Goal: Download file/media

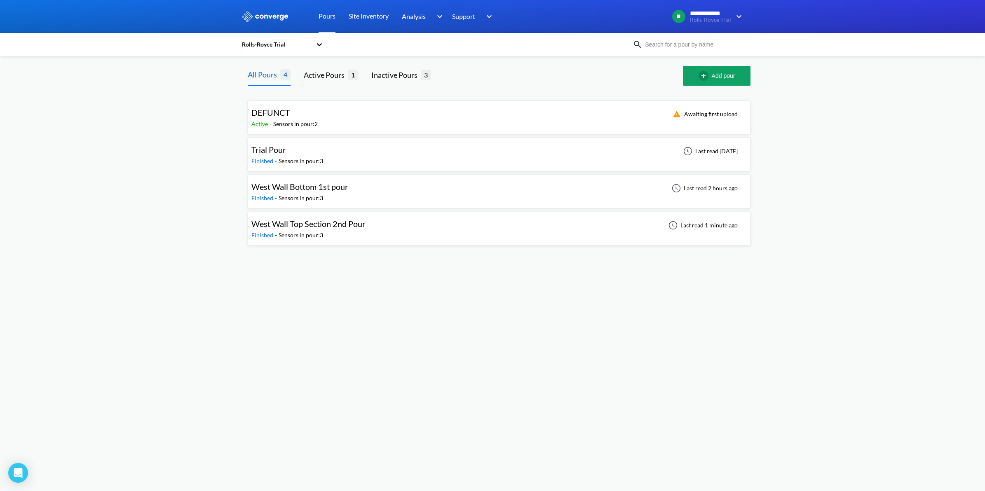
click at [291, 202] on div "Sensors in pour: 3" at bounding box center [301, 198] width 44 height 9
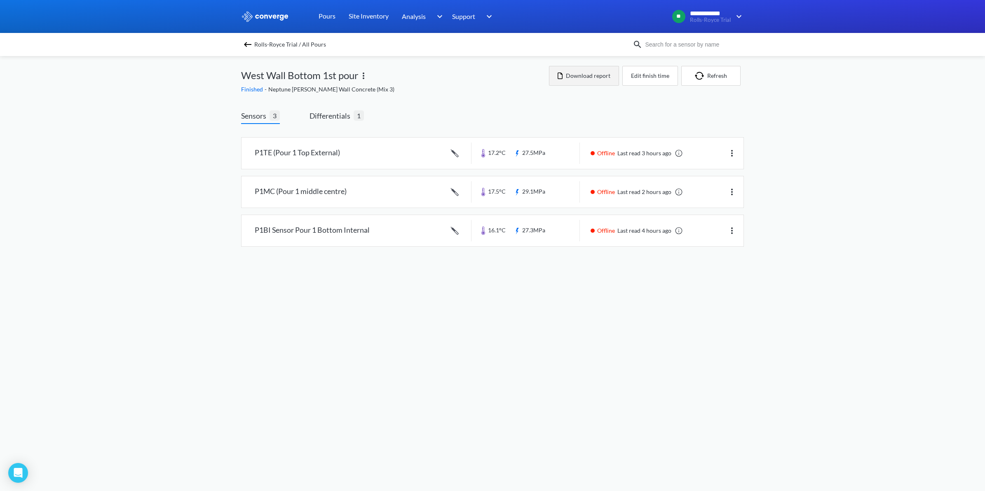
click at [573, 75] on button "Download report" at bounding box center [584, 76] width 70 height 20
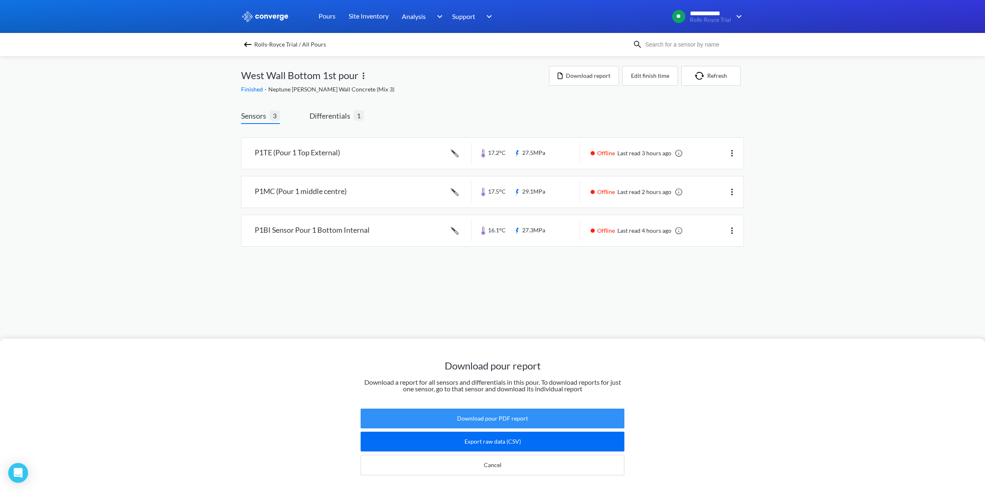
click at [489, 411] on button "Download pour PDF report" at bounding box center [493, 419] width 264 height 20
click at [338, 120] on div "Download pour report Download a report for all sensors and differentials in thi…" at bounding box center [492, 245] width 985 height 491
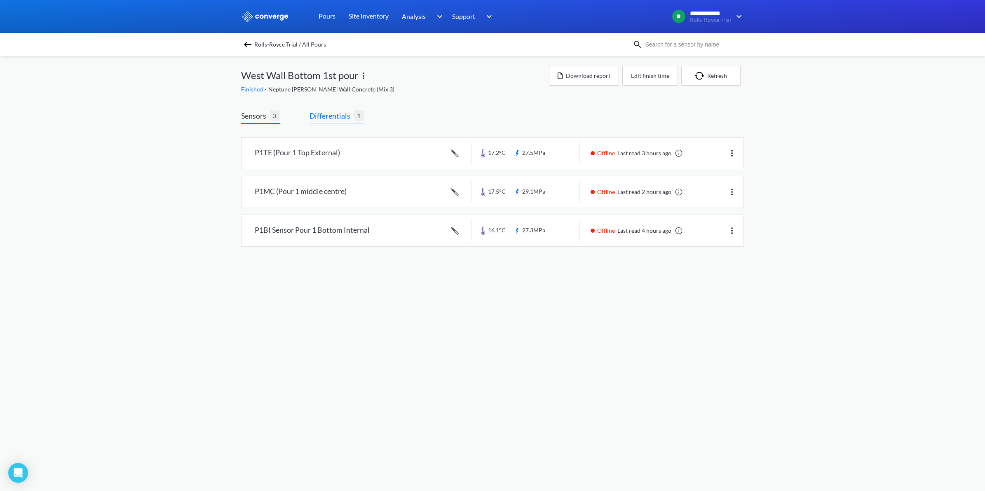
click at [336, 117] on span "Differentials" at bounding box center [331, 116] width 44 height 12
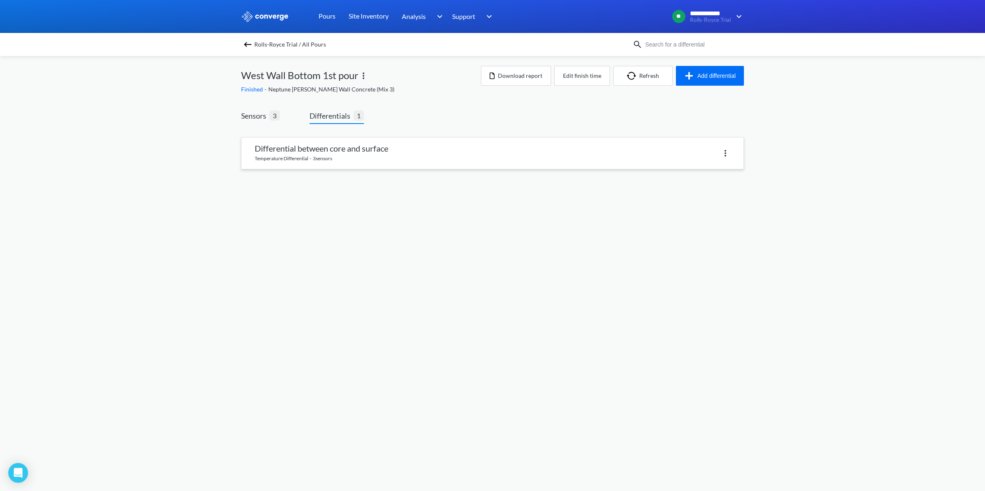
click at [450, 149] on link at bounding box center [492, 153] width 502 height 31
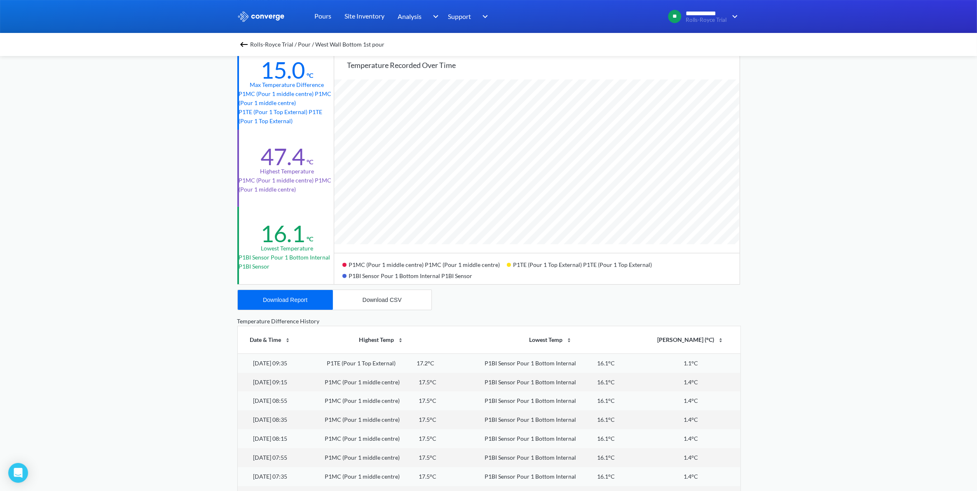
scroll to position [200, 0]
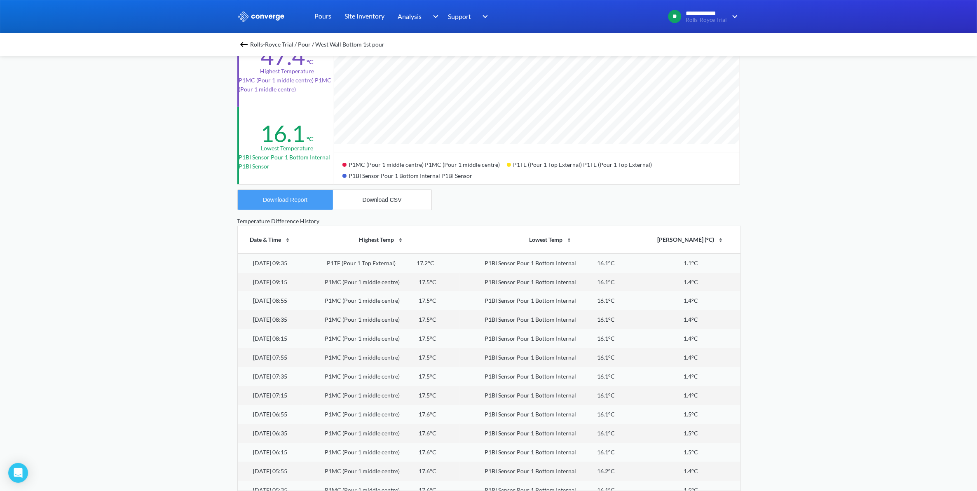
click at [295, 202] on div "Download Report" at bounding box center [285, 200] width 44 height 7
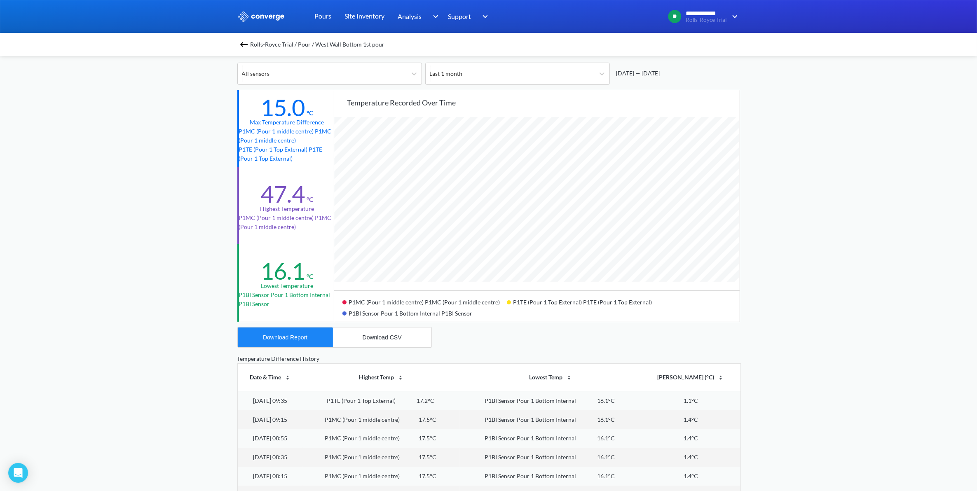
scroll to position [0, 0]
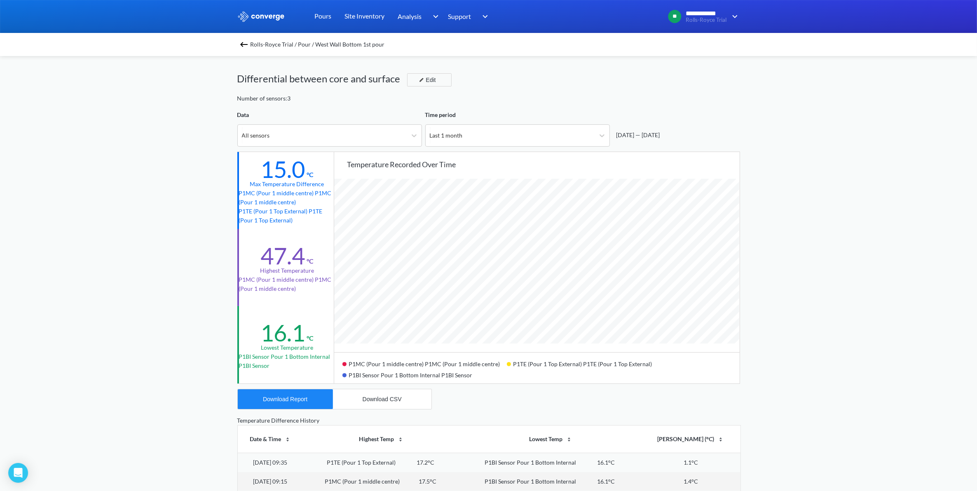
click at [308, 45] on span "Rolls-Royce Trial / Pour / West Wall Bottom 1st pour" at bounding box center [318, 45] width 134 height 12
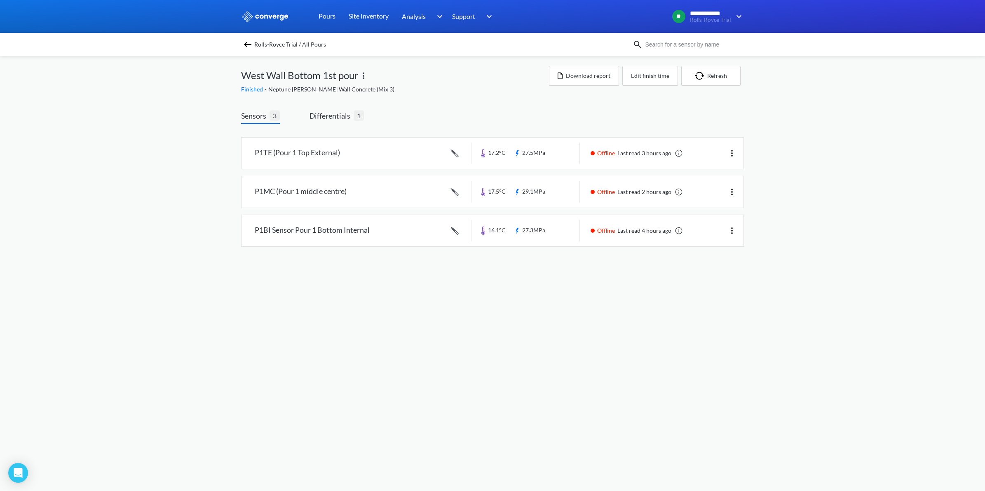
click at [272, 45] on span "Rolls-Royce Trial / All Pours" at bounding box center [290, 45] width 72 height 12
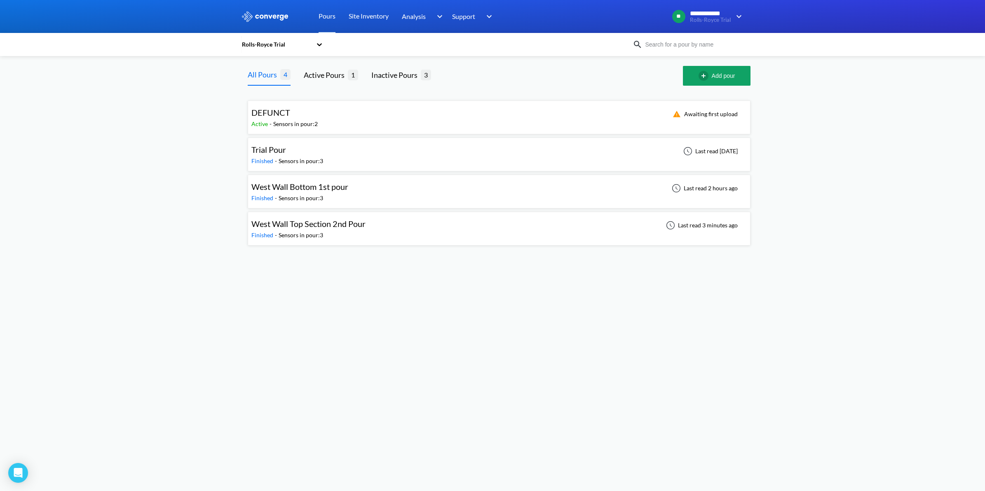
click at [334, 225] on span "West Wall Top Section 2nd Pour" at bounding box center [308, 224] width 114 height 10
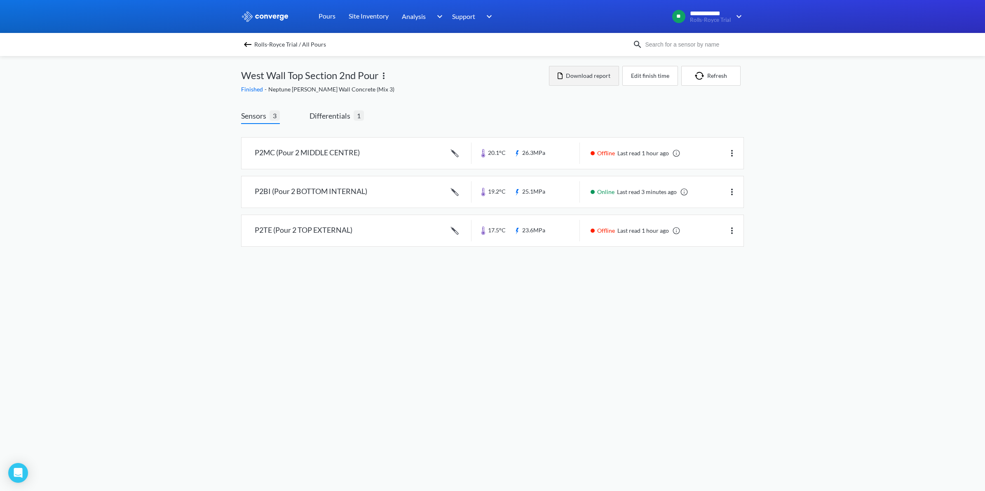
click at [596, 77] on button "Download report" at bounding box center [584, 76] width 70 height 20
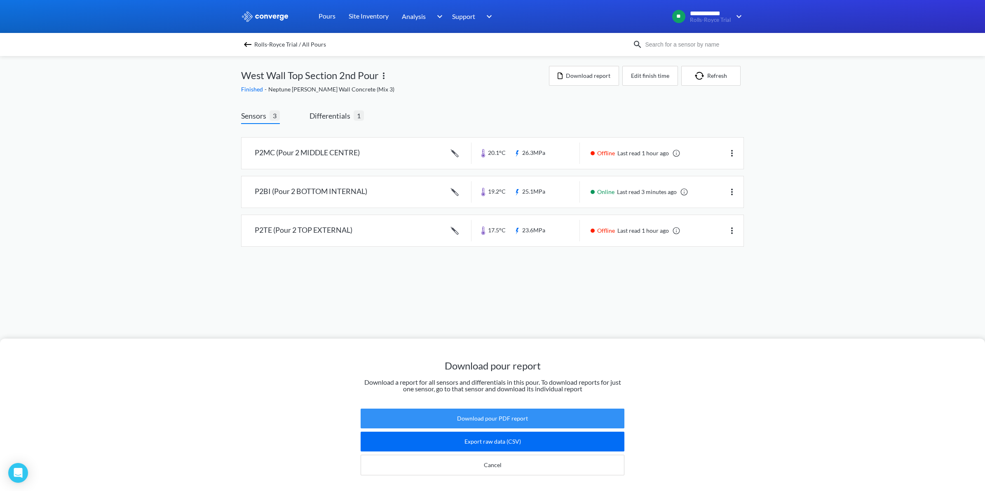
click at [436, 409] on button "Download pour PDF report" at bounding box center [493, 419] width 264 height 20
click at [339, 114] on div "Download pour report Download a report for all sensors and differentials in thi…" at bounding box center [492, 245] width 985 height 491
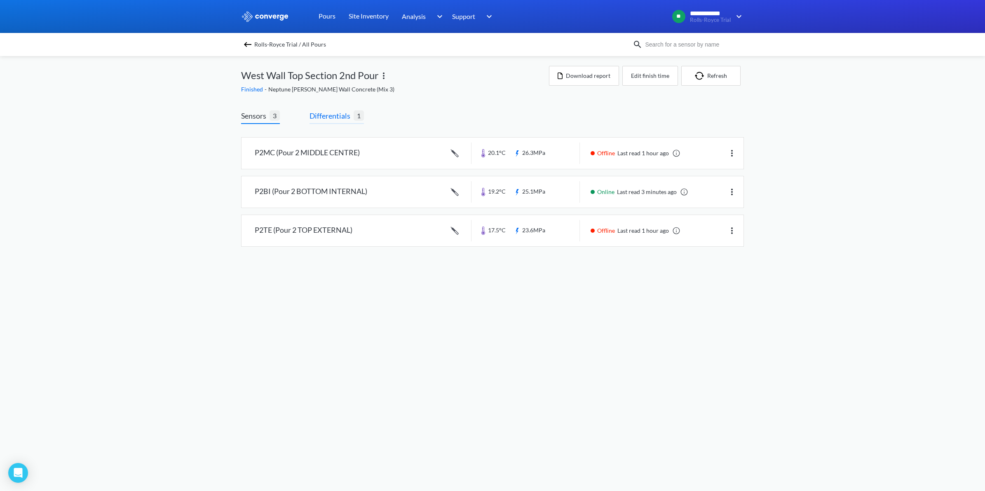
click at [334, 114] on span "Differentials" at bounding box center [331, 116] width 44 height 12
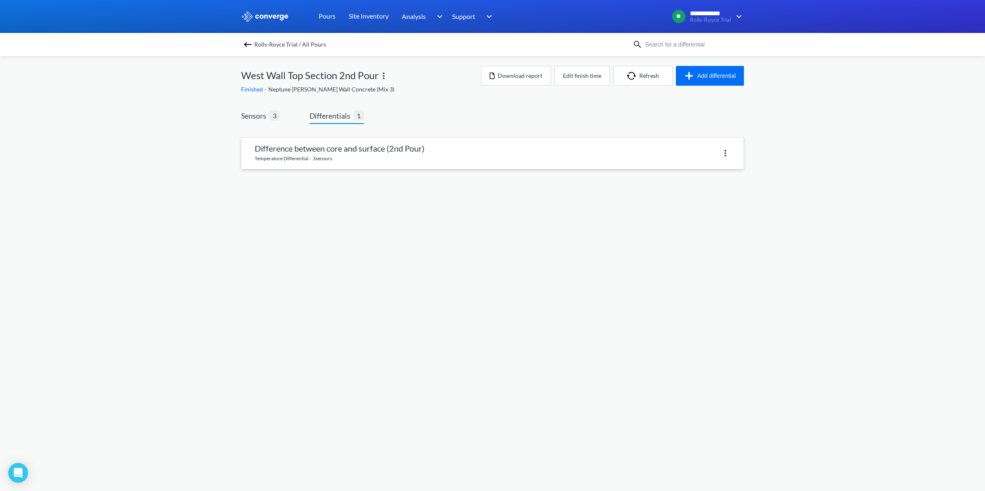
click at [477, 150] on link at bounding box center [492, 153] width 502 height 31
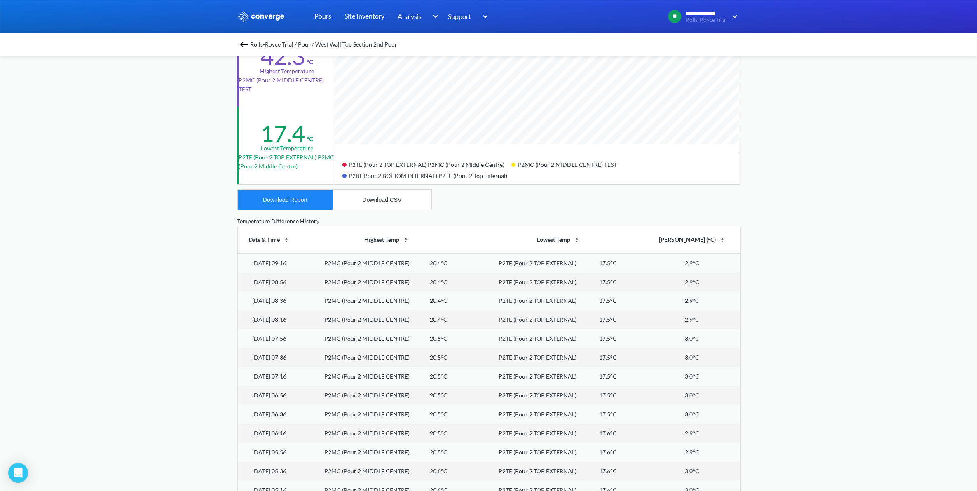
scroll to position [691, 977]
click at [283, 200] on div "Download Report" at bounding box center [285, 200] width 44 height 7
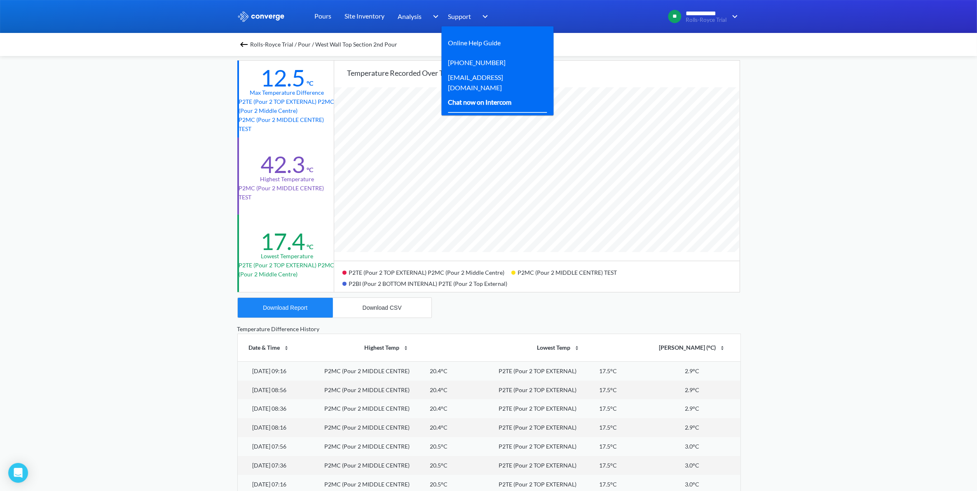
scroll to position [0, 0]
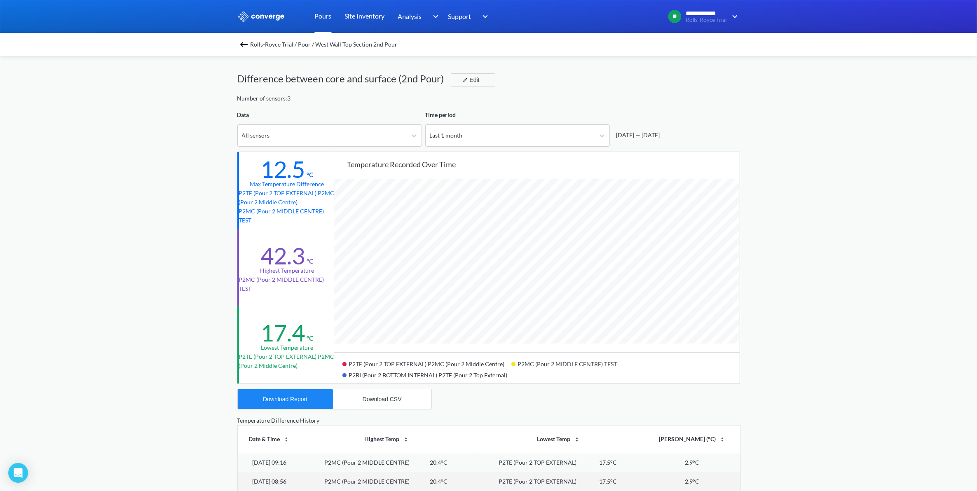
click at [324, 18] on link "Pours" at bounding box center [323, 16] width 17 height 33
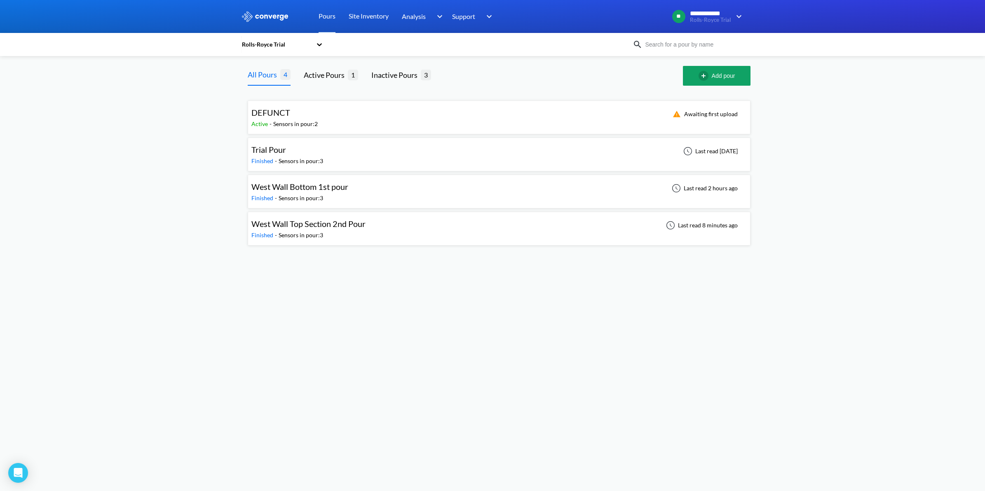
click at [308, 196] on div "Sensors in pour: 3" at bounding box center [301, 198] width 44 height 9
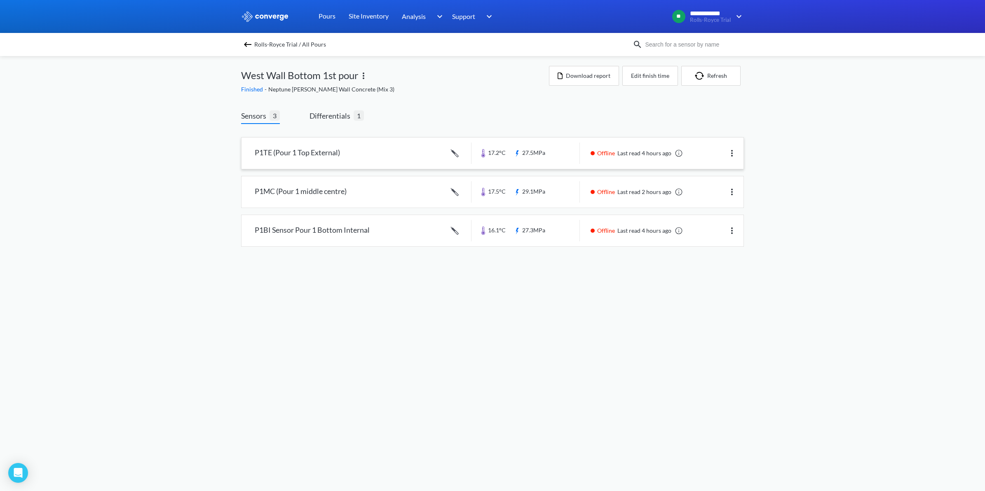
click at [728, 151] on img at bounding box center [732, 153] width 10 height 10
click at [499, 152] on link at bounding box center [492, 153] width 502 height 31
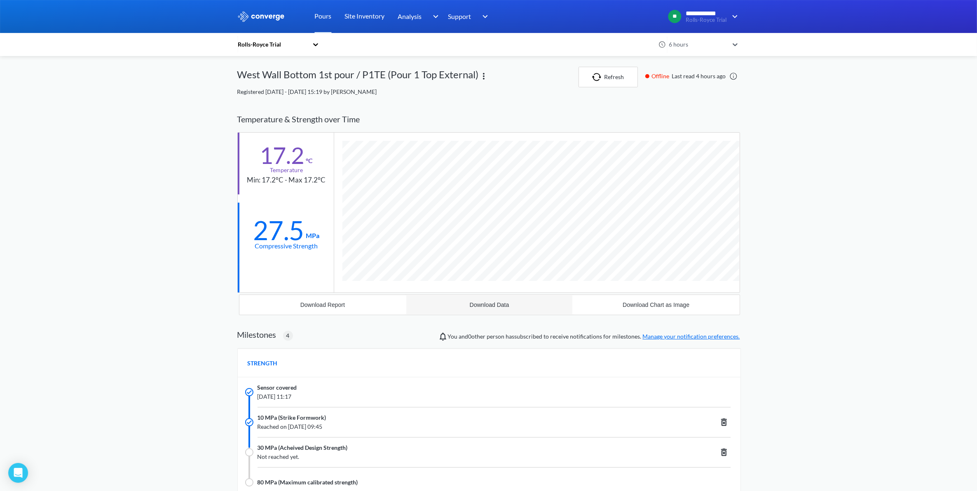
click at [485, 308] on div "Download Data" at bounding box center [490, 305] width 40 height 7
drag, startPoint x: 176, startPoint y: 164, endPoint x: 169, endPoint y: 164, distance: 6.6
click at [175, 164] on div "**********" at bounding box center [488, 371] width 977 height 742
